Goal: Transaction & Acquisition: Purchase product/service

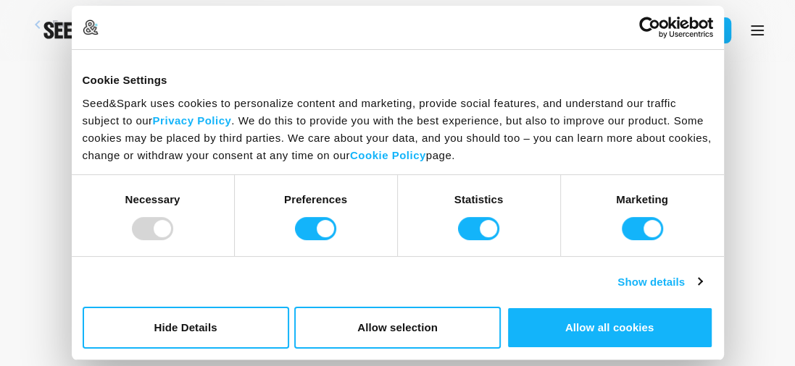
scroll to position [393, 0]
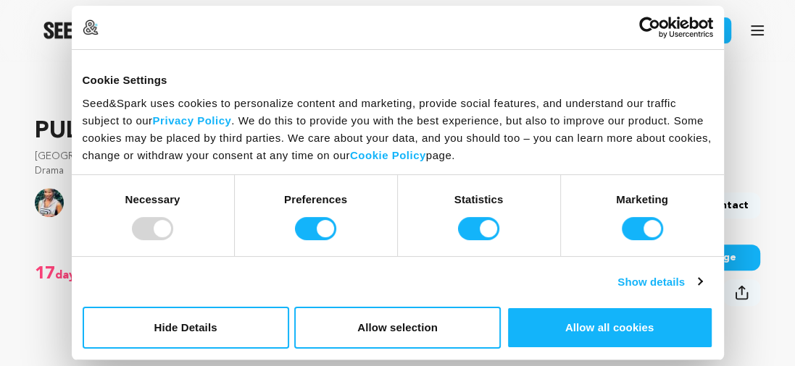
click at [639, 226] on input "Marketing" at bounding box center [641, 228] width 41 height 23
checkbox input "false"
click at [474, 232] on input "Statistics" at bounding box center [478, 228] width 41 height 23
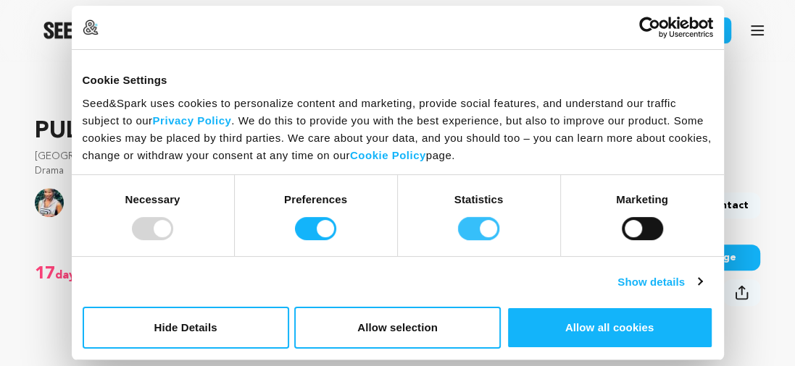
checkbox input "false"
click at [361, 333] on button "Allow selection" at bounding box center [397, 328] width 206 height 42
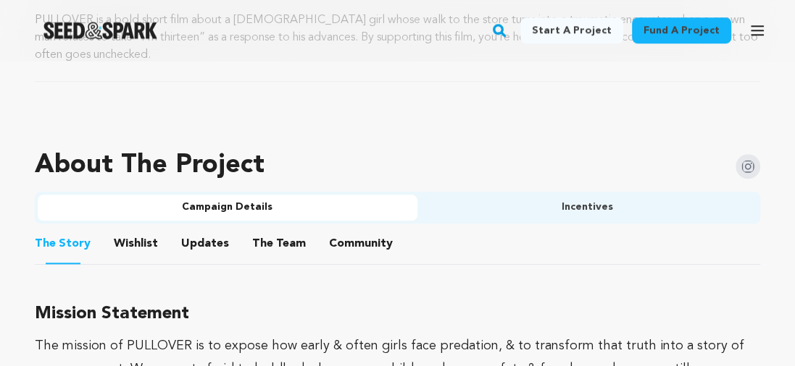
scroll to position [900, 0]
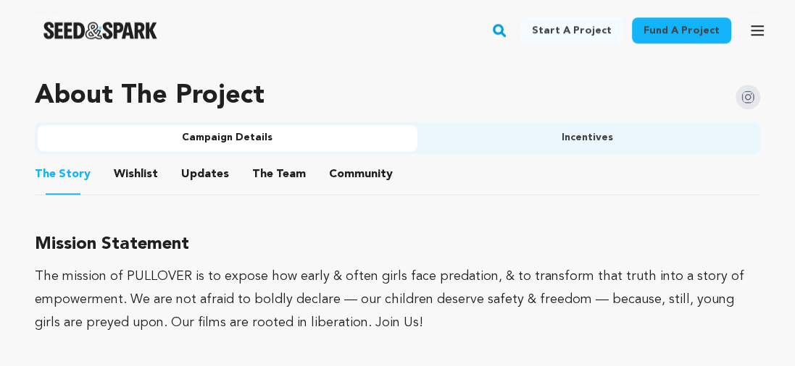
click at [245, 174] on ul "The Story The Story Wishlist Wishlist Updates Updates The Team The Team Communi…" at bounding box center [397, 174] width 725 height 41
click at [283, 177] on button "The Team" at bounding box center [278, 177] width 35 height 35
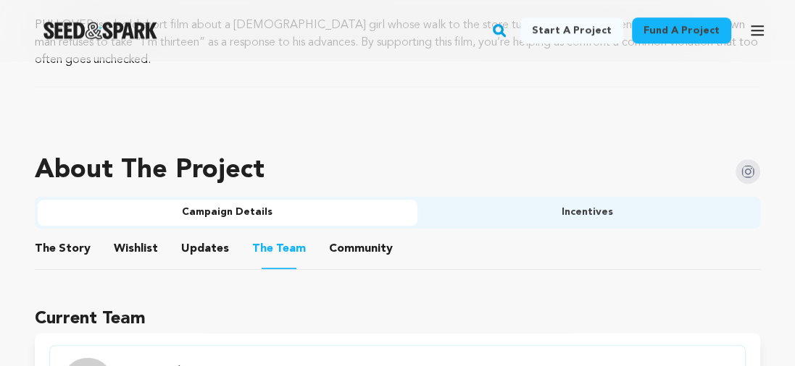
scroll to position [900, 0]
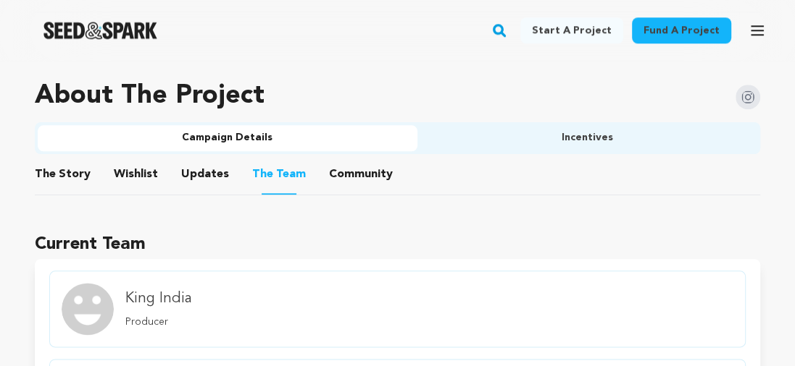
click at [356, 175] on button "Community" at bounding box center [360, 177] width 35 height 35
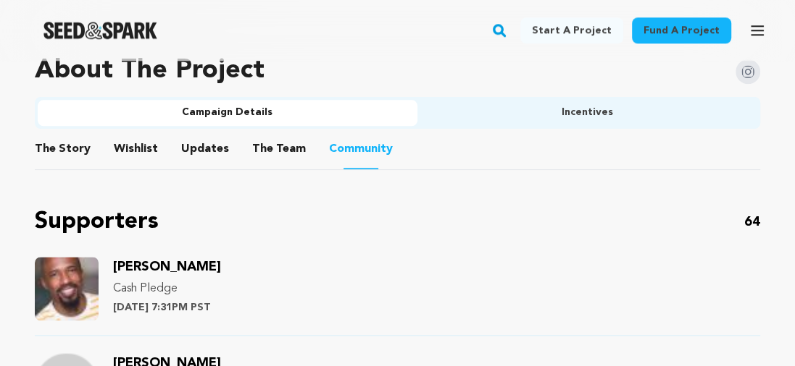
scroll to position [900, 0]
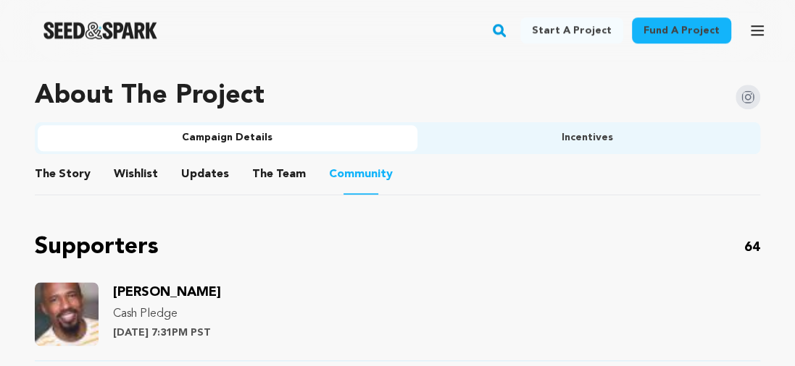
click at [206, 185] on button "Updates" at bounding box center [205, 177] width 35 height 35
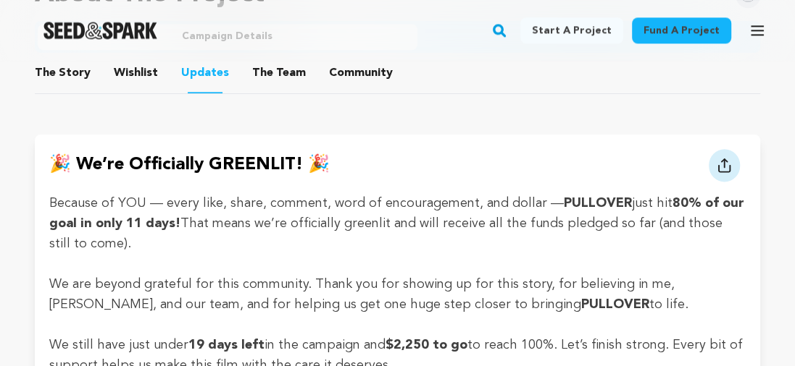
scroll to position [972, 0]
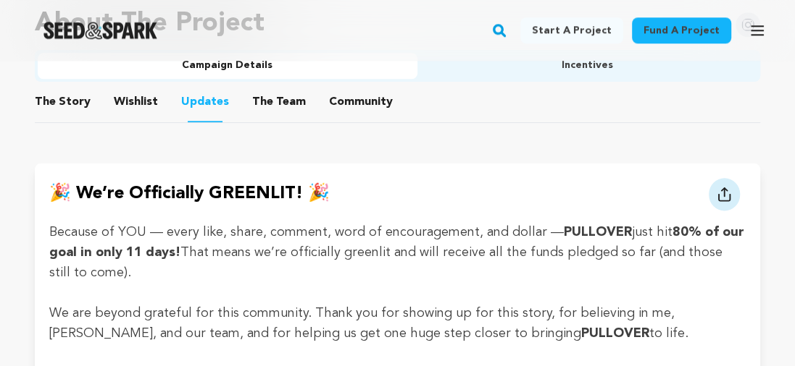
click at [146, 106] on button "Wishlist" at bounding box center [136, 105] width 35 height 35
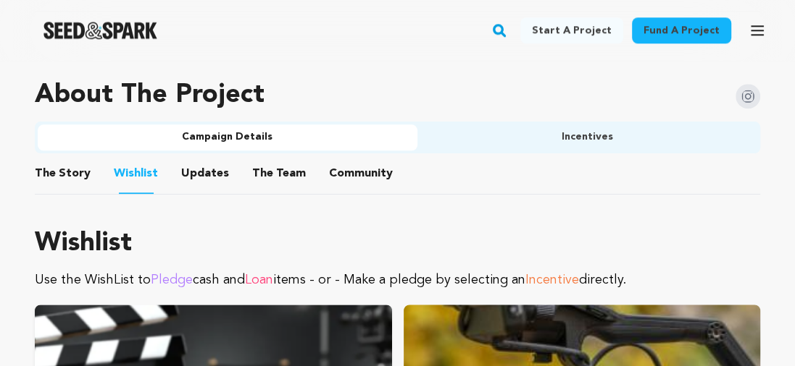
scroll to position [900, 0]
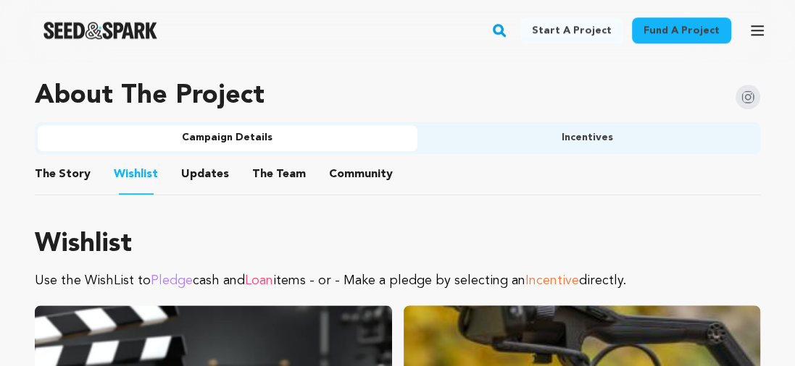
click at [620, 146] on button "Incentives" at bounding box center [587, 138] width 340 height 26
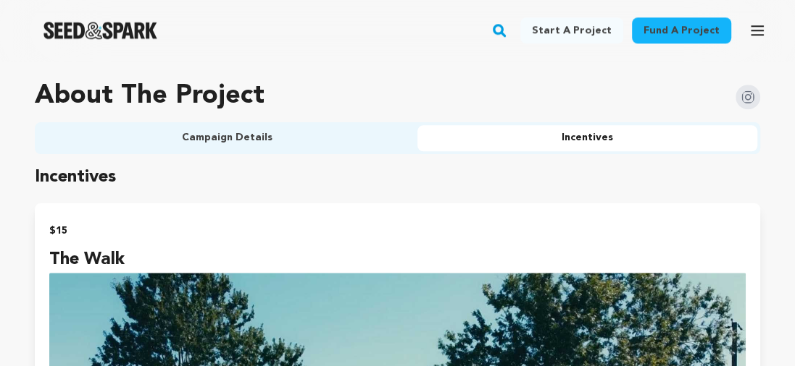
click at [274, 145] on button "Campaign Details" at bounding box center [228, 138] width 380 height 26
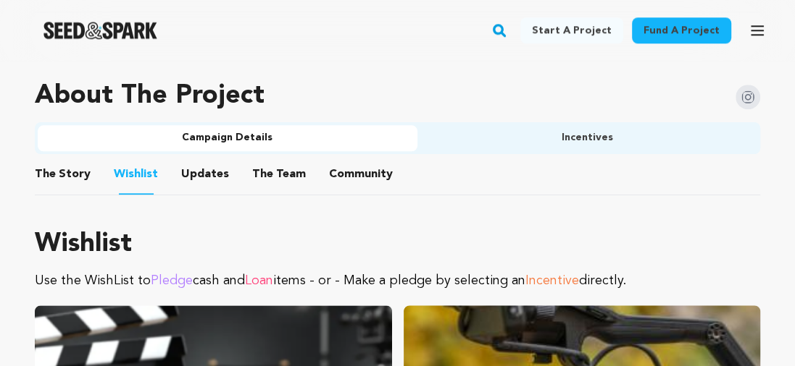
click at [274, 145] on button "Campaign Details" at bounding box center [228, 138] width 380 height 26
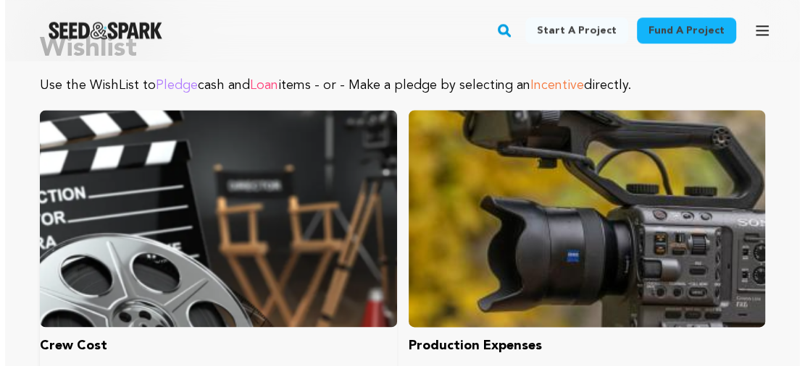
scroll to position [1262, 0]
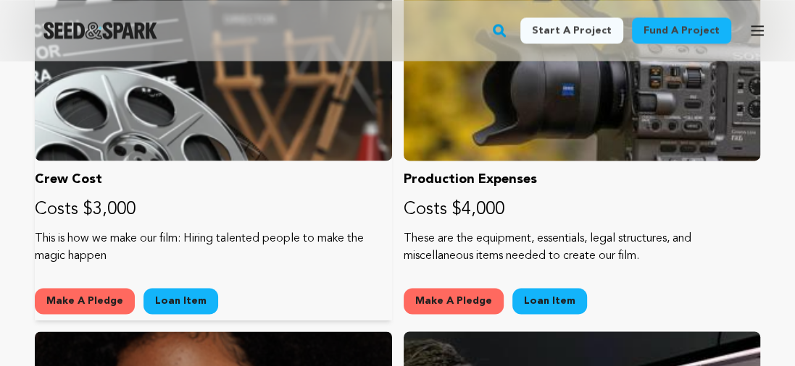
click at [67, 305] on button "Make A Pledge" at bounding box center [85, 301] width 100 height 26
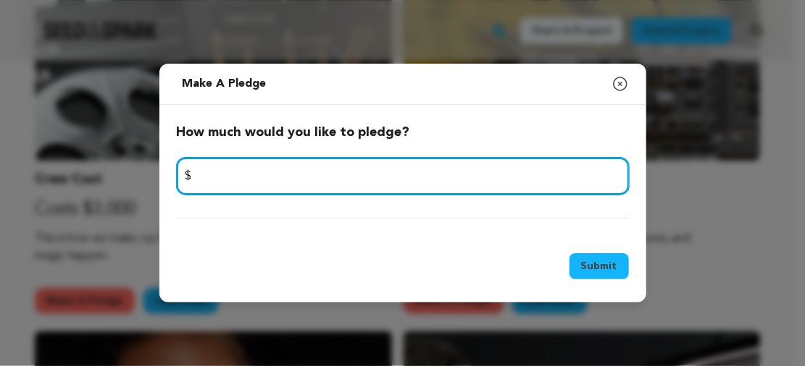
click at [306, 187] on input "number" at bounding box center [403, 176] width 452 height 37
type input "100"
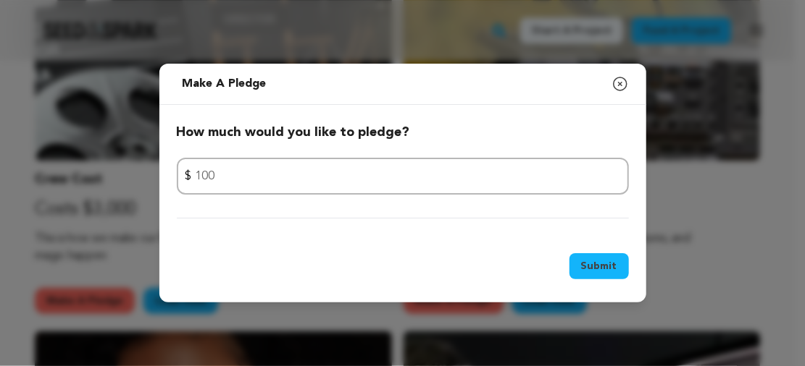
click at [591, 273] on button "Submit" at bounding box center [598, 266] width 59 height 26
